Goal: Information Seeking & Learning: Learn about a topic

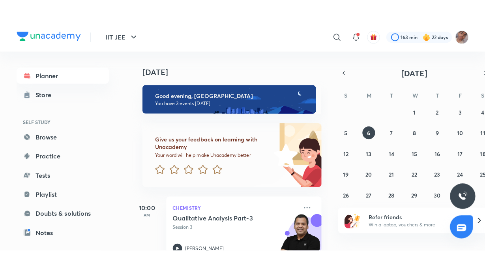
scroll to position [163, 0]
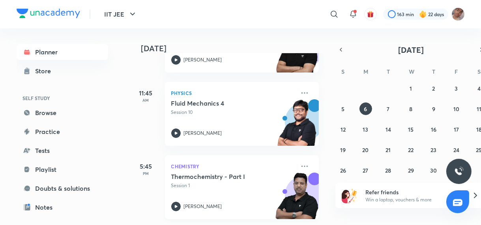
click at [235, 179] on h5 "Thermochemistry - Part I" at bounding box center [220, 177] width 98 height 8
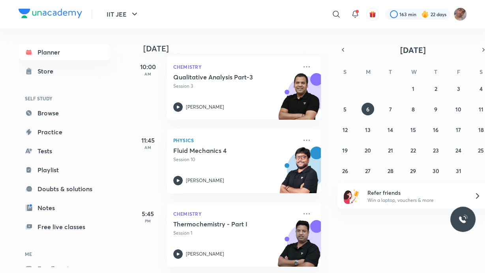
scroll to position [121, 0]
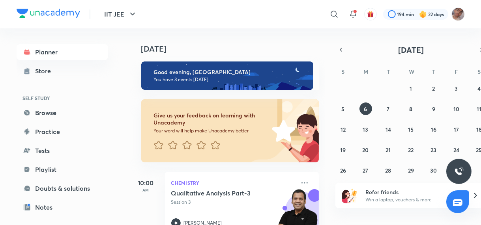
scroll to position [163, 0]
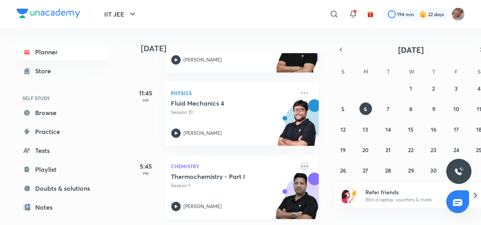
click at [302, 166] on icon at bounding box center [305, 166] width 6 height 1
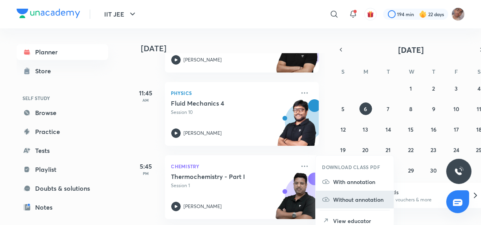
scroll to position [5, 0]
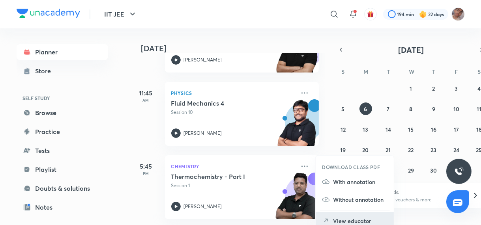
click at [373, 222] on p "View educator" at bounding box center [360, 221] width 54 height 8
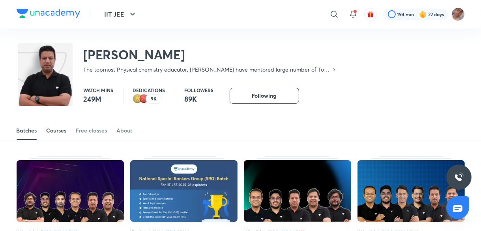
click at [59, 133] on div "Courses" at bounding box center [57, 130] width 20 height 8
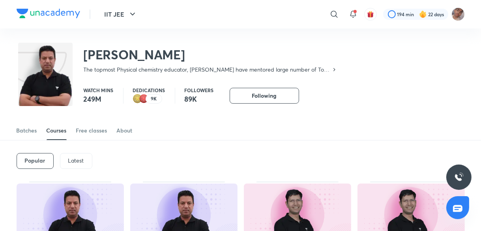
click at [73, 159] on p "Latest" at bounding box center [76, 160] width 16 height 6
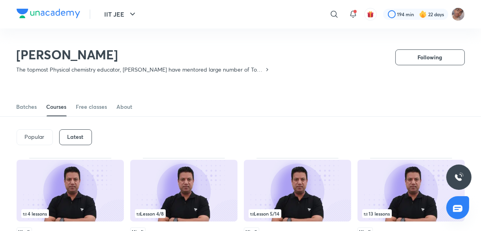
scroll to position [69, 0]
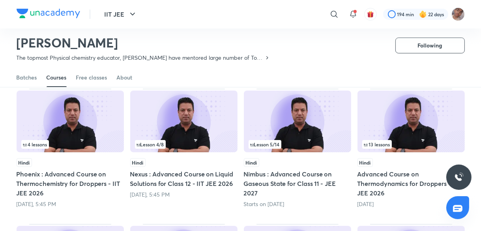
click at [102, 124] on img at bounding box center [70, 121] width 107 height 62
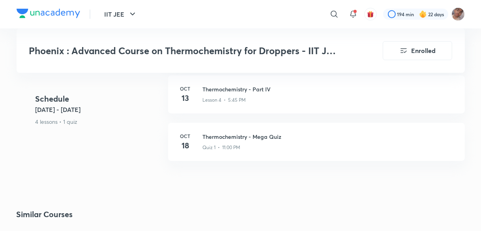
scroll to position [575, 0]
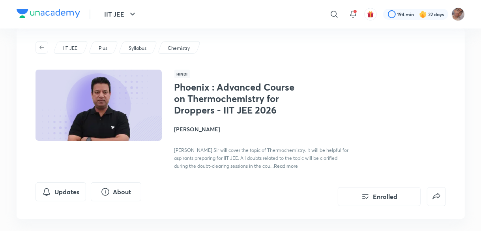
scroll to position [0, 0]
